Goal: Information Seeking & Learning: Learn about a topic

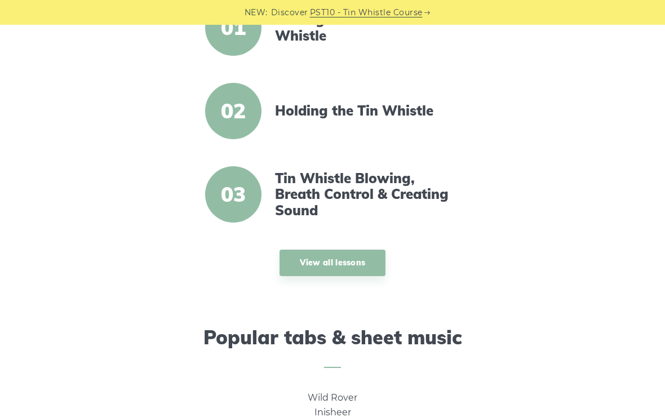
scroll to position [459, 0]
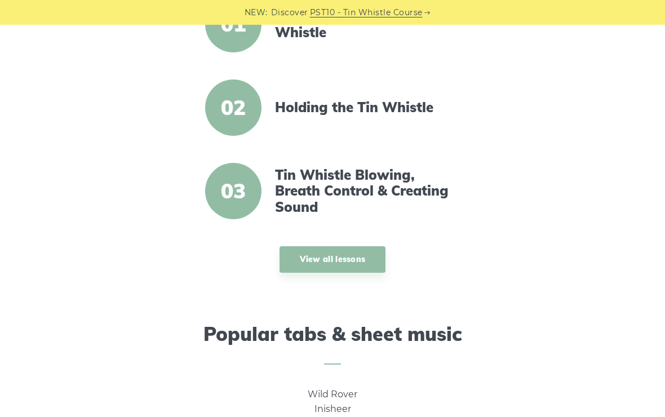
click at [369, 260] on link "View all lessons" at bounding box center [332, 259] width 106 height 26
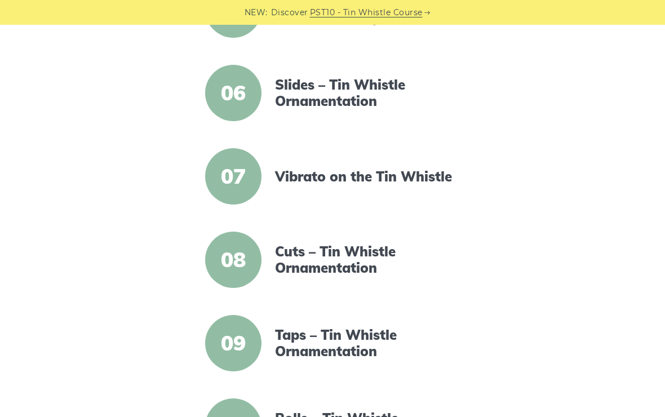
scroll to position [683, 0]
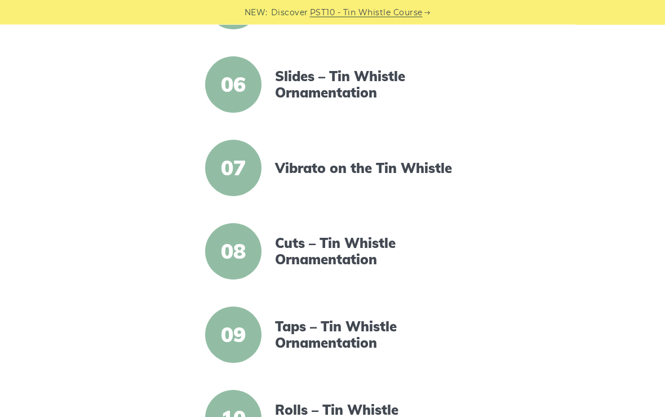
click at [346, 255] on link "Cuts – Tin Whistle Ornamentation" at bounding box center [367, 251] width 185 height 33
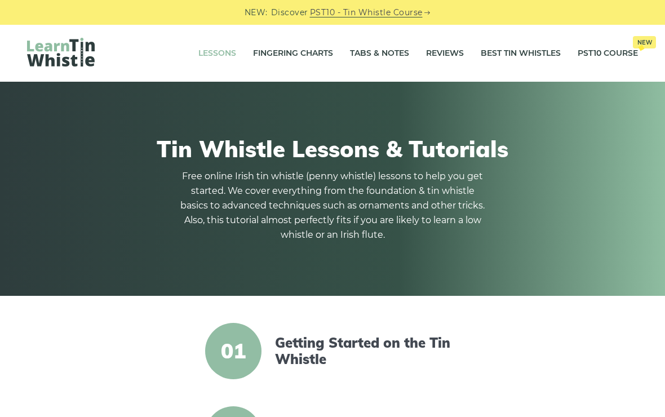
scroll to position [702, 0]
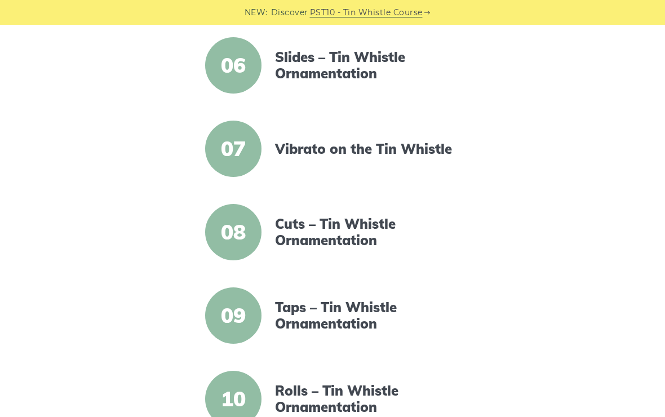
click at [383, 319] on link "Taps – Tin Whistle Ornamentation" at bounding box center [367, 315] width 185 height 33
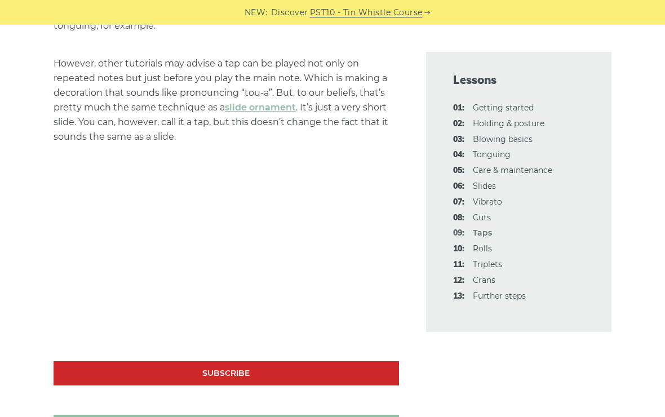
scroll to position [726, 0]
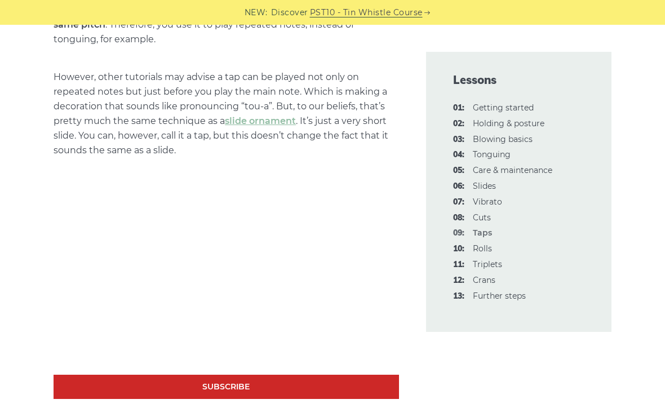
click at [498, 260] on link "11: Triplets" at bounding box center [487, 264] width 29 height 10
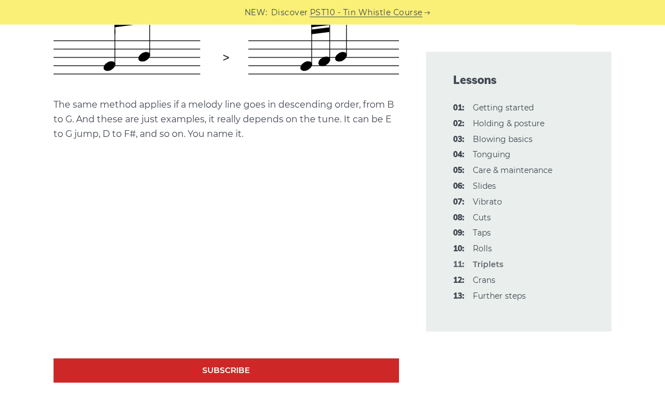
scroll to position [645, 0]
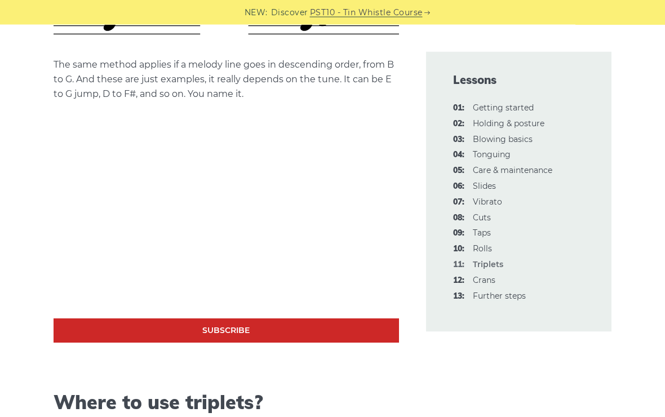
click at [488, 213] on link "08: Cuts" at bounding box center [482, 217] width 18 height 10
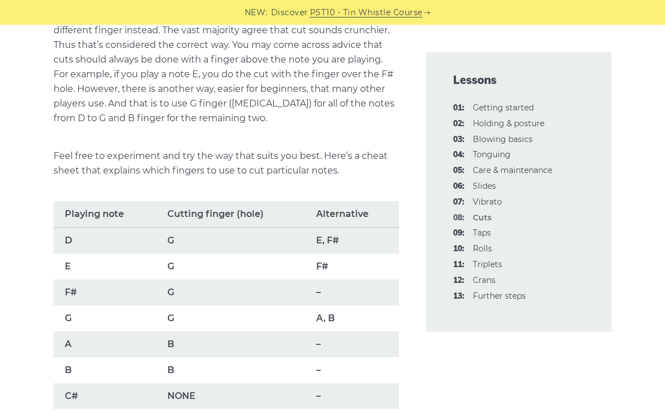
scroll to position [697, 0]
click at [497, 291] on link "13: Further steps" at bounding box center [499, 296] width 53 height 10
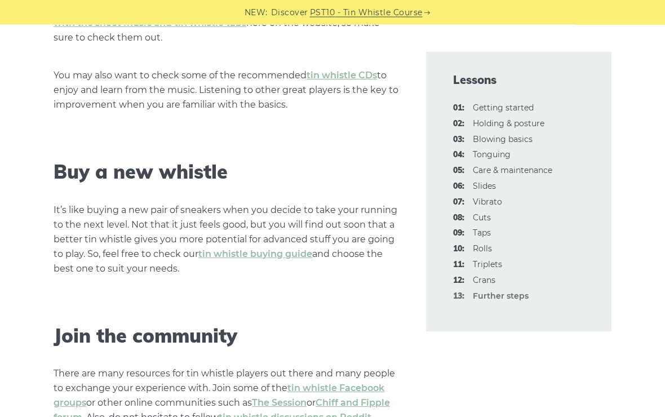
scroll to position [1503, 0]
